Goal: Navigation & Orientation: Find specific page/section

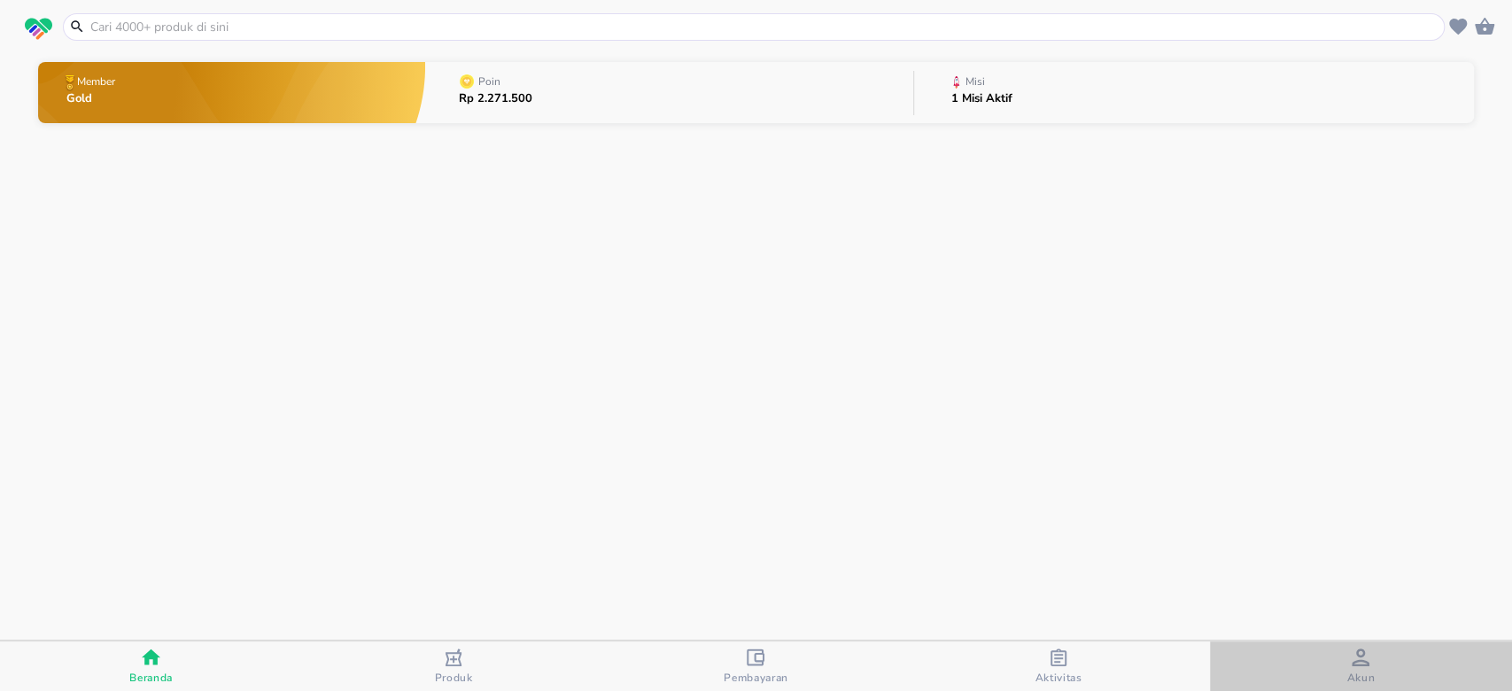
click at [1375, 666] on span "Akun" at bounding box center [1360, 666] width 291 height 36
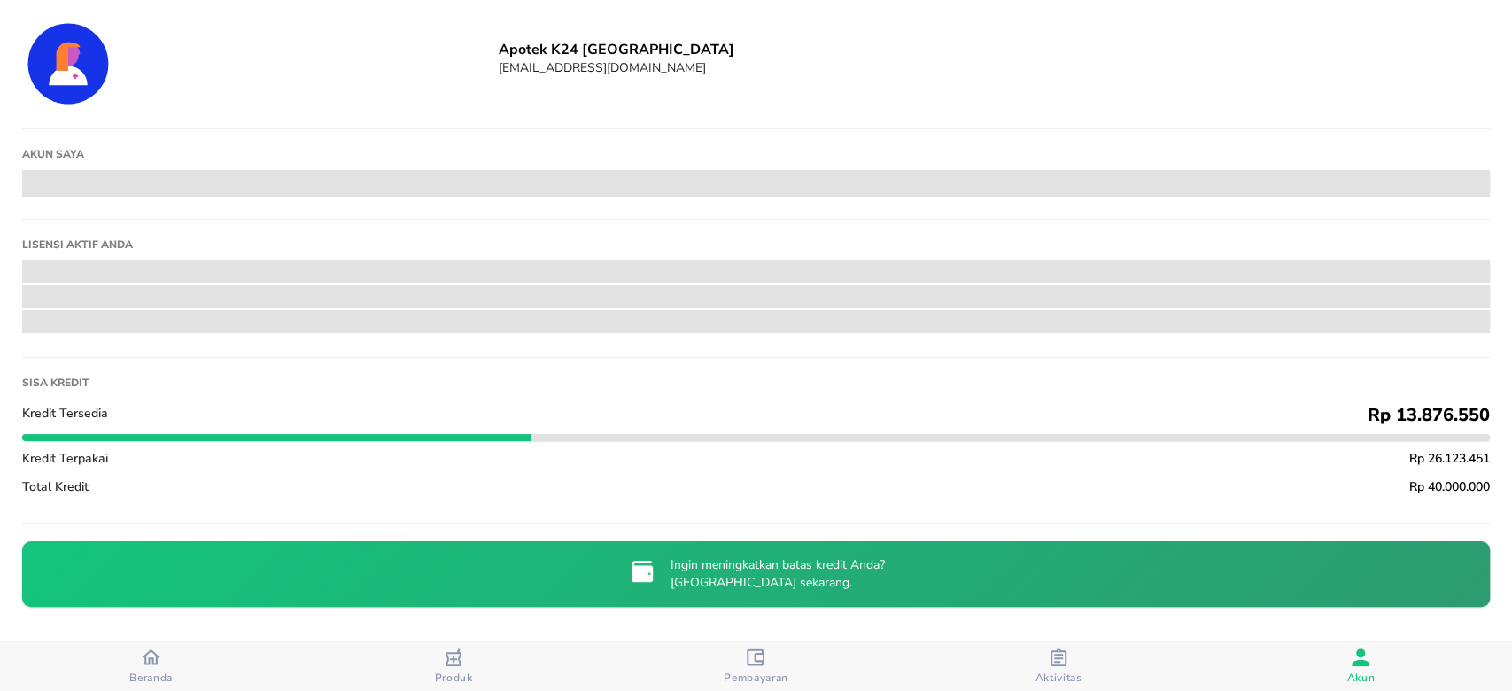
click at [131, 660] on div "Beranda" at bounding box center [150, 665] width 43 height 37
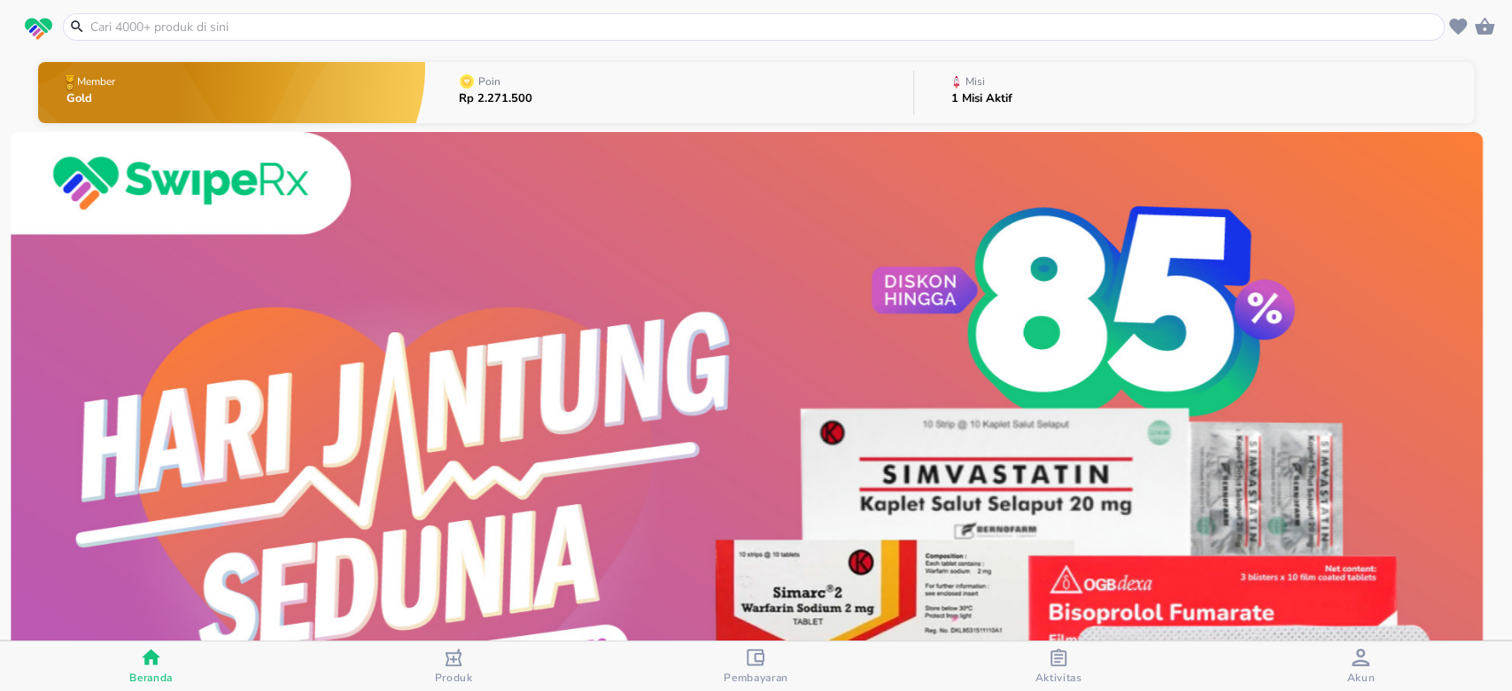
click at [748, 665] on div "button" at bounding box center [756, 659] width 18 height 22
